Goal: Navigation & Orientation: Understand site structure

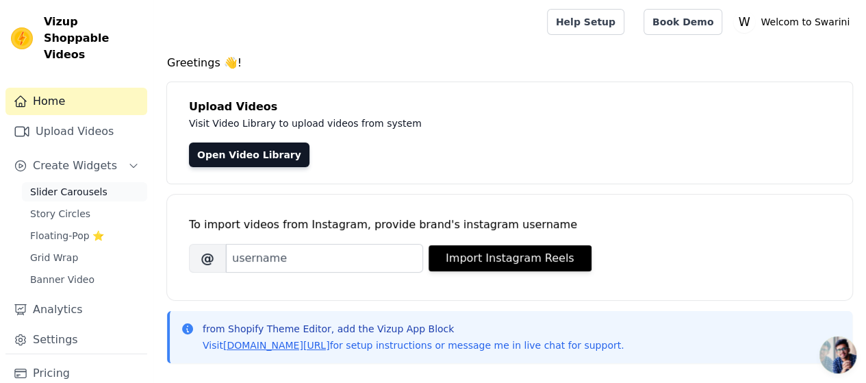
click at [56, 185] on span "Slider Carousels" at bounding box center [68, 192] width 77 height 14
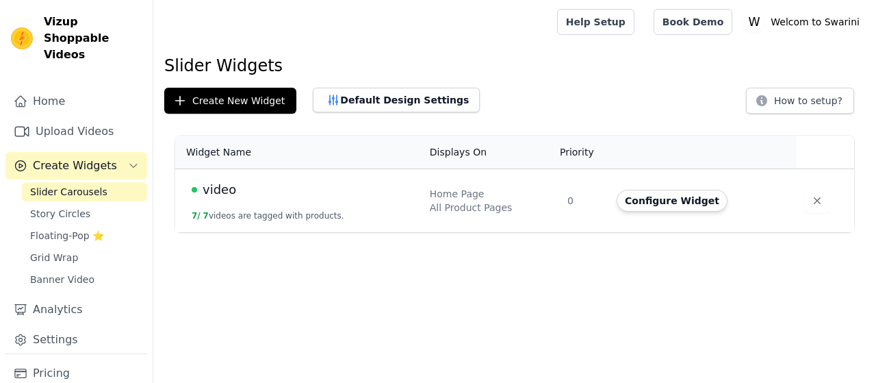
click at [56, 207] on span "Story Circles" at bounding box center [60, 214] width 60 height 14
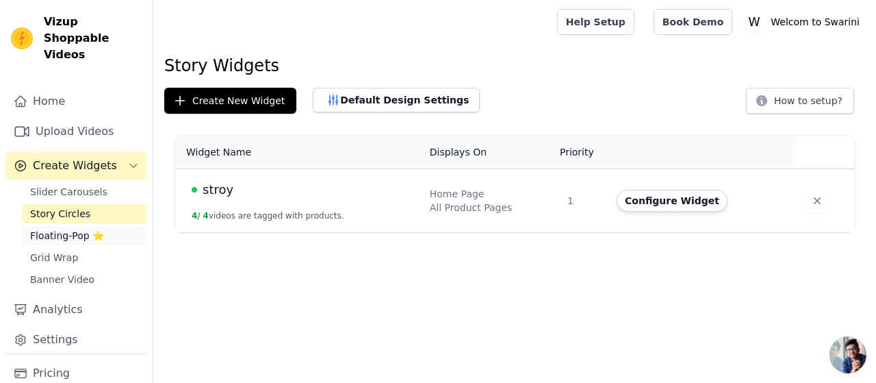
click at [42, 229] on span "Floating-Pop ⭐" at bounding box center [67, 236] width 74 height 14
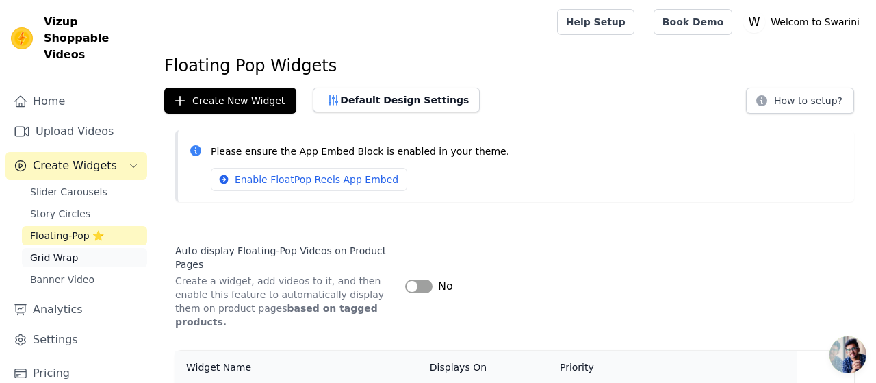
click at [45, 251] on span "Grid Wrap" at bounding box center [54, 258] width 48 height 14
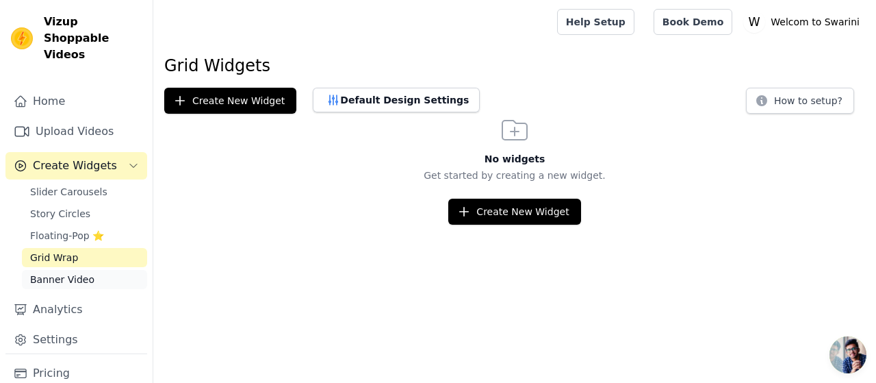
click at [49, 272] on span "Banner Video" at bounding box center [62, 279] width 64 height 14
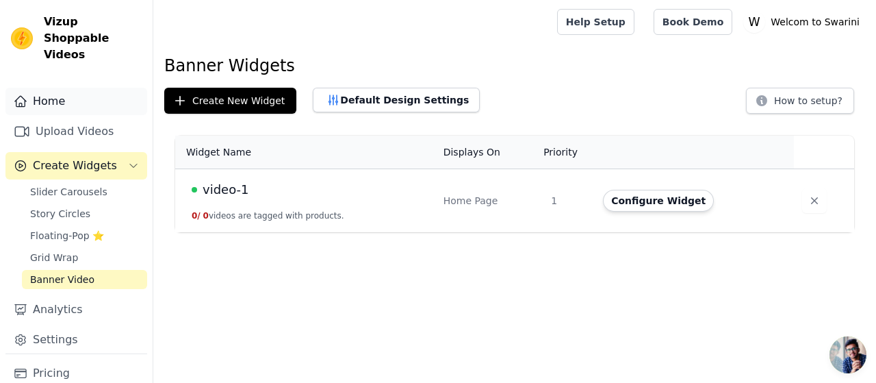
click at [47, 88] on link "Home" at bounding box center [76, 101] width 142 height 27
